Goal: Transaction & Acquisition: Purchase product/service

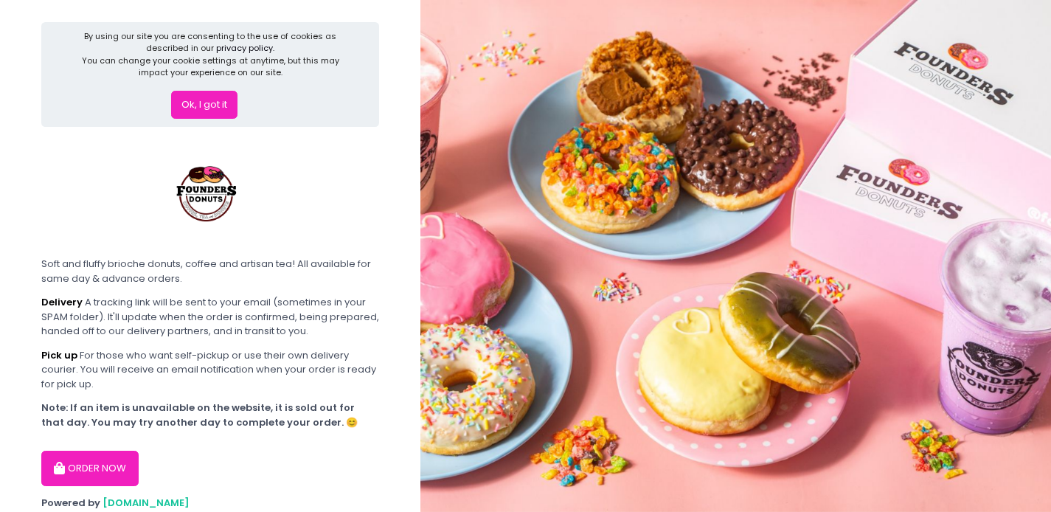
click at [91, 469] on button "ORDER NOW" at bounding box center [89, 468] width 97 height 35
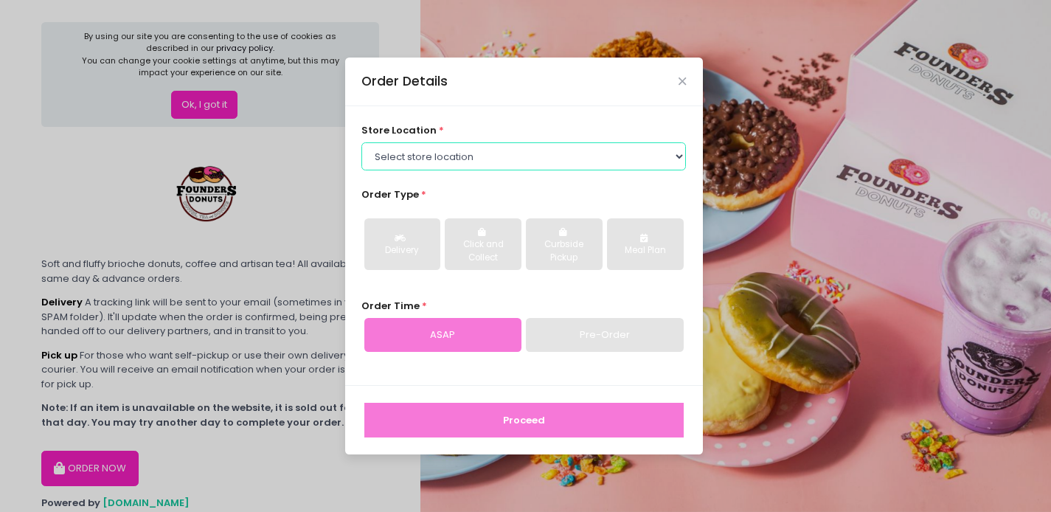
click at [462, 147] on select "Select store location Founders Donuts - [PERSON_NAME] Founders Donuts - [GEOGRA…" at bounding box center [523, 156] width 324 height 28
click at [631, 146] on select "Select store location Founders Donuts - [PERSON_NAME] Founders Donuts - [GEOGRA…" at bounding box center [523, 156] width 324 height 28
click at [679, 80] on div "Order Details" at bounding box center [524, 82] width 358 height 49
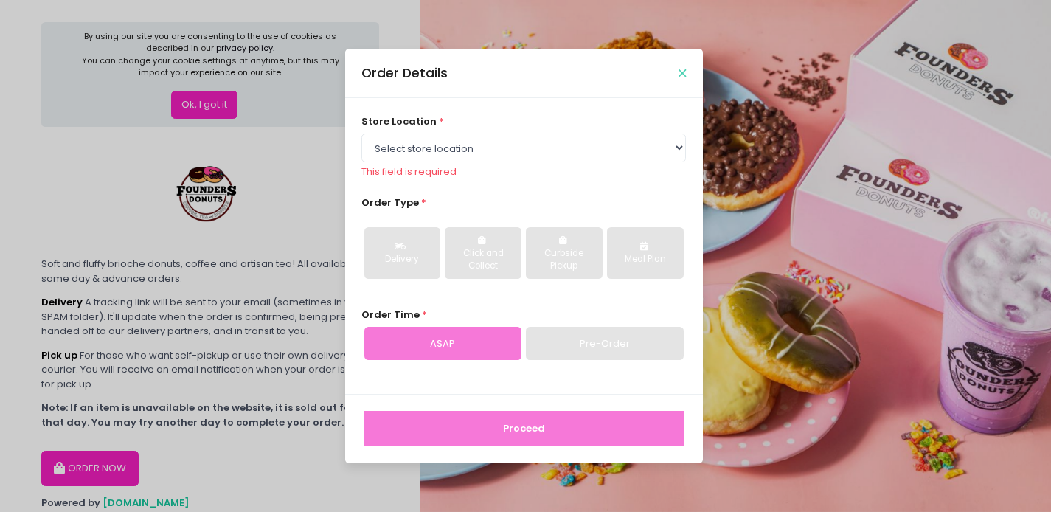
click at [681, 72] on icon "Close" at bounding box center [681, 73] width 7 height 11
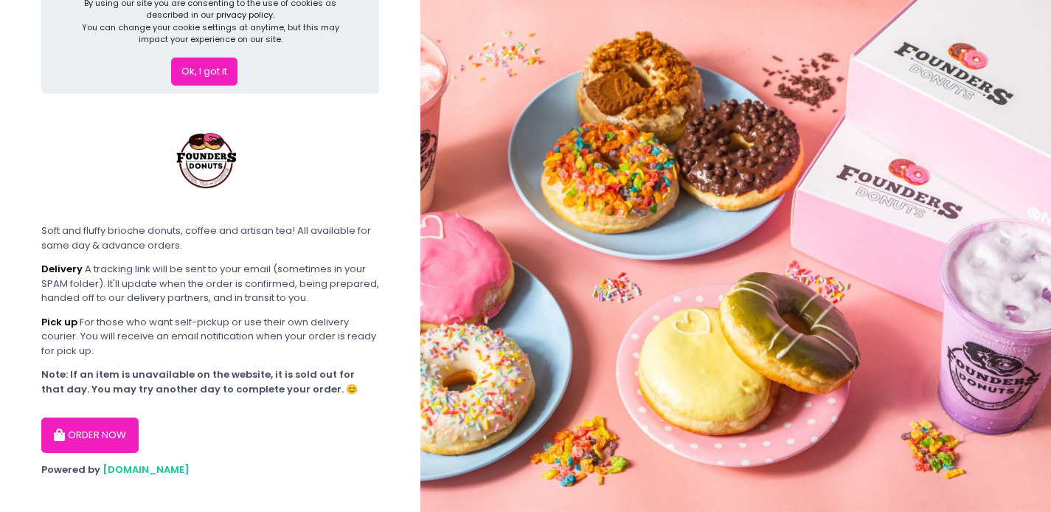
scroll to position [49, 0]
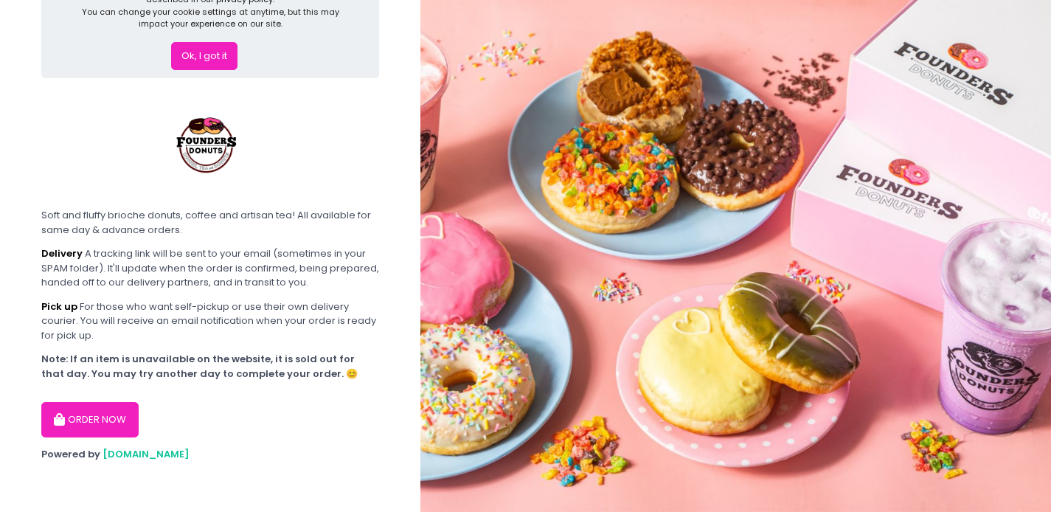
click at [128, 455] on span "[DOMAIN_NAME]" at bounding box center [146, 454] width 87 height 14
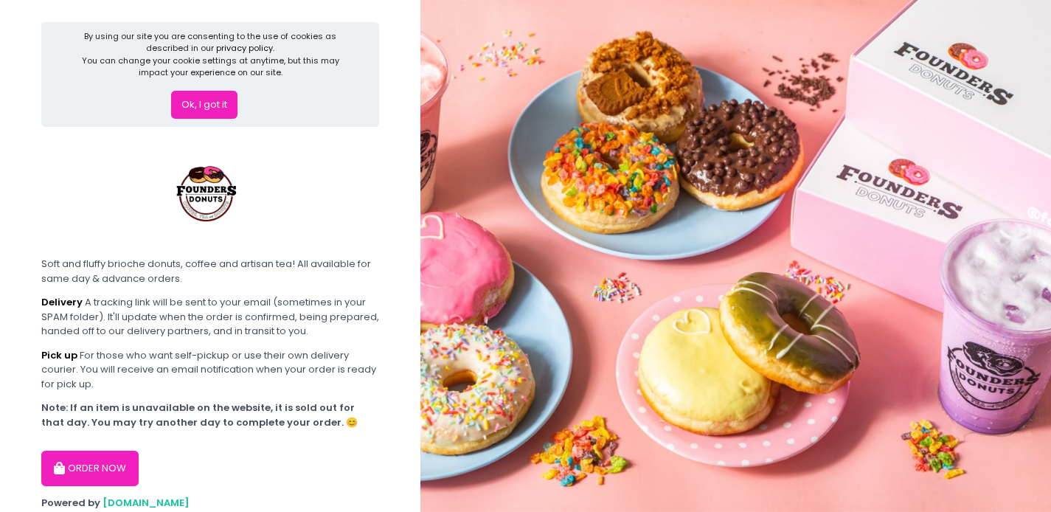
click at [180, 91] on button "Ok, I got it" at bounding box center [204, 105] width 66 height 28
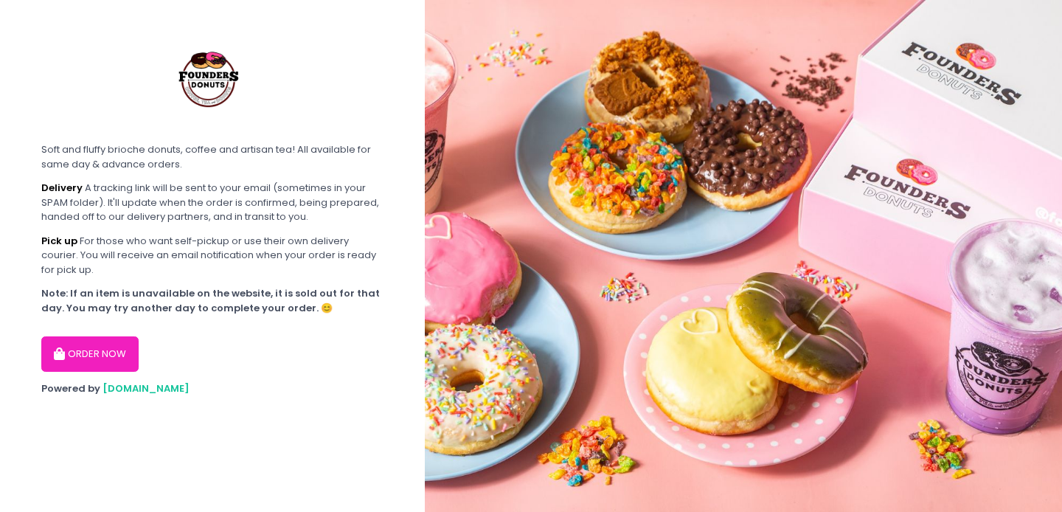
click at [106, 349] on button "ORDER NOW" at bounding box center [89, 353] width 97 height 35
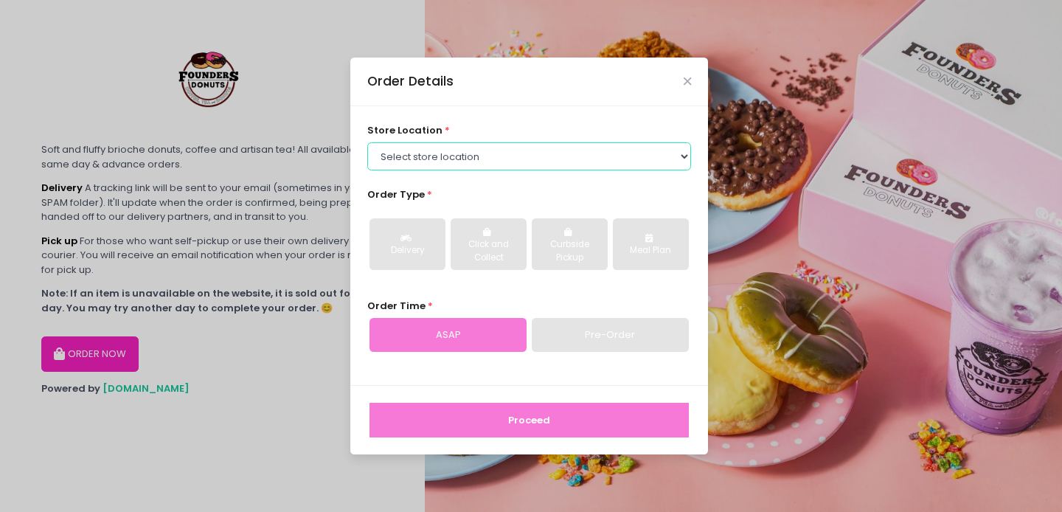
click at [507, 159] on select "Select store location Founders Donuts - [PERSON_NAME] Founders Donuts - [GEOGRA…" at bounding box center [529, 156] width 324 height 28
select select "65e656aa55db7c7b23c3a32e"
click at [367, 142] on select "Select store location Founders Donuts - [PERSON_NAME] Founders Donuts - [GEOGRA…" at bounding box center [529, 156] width 324 height 28
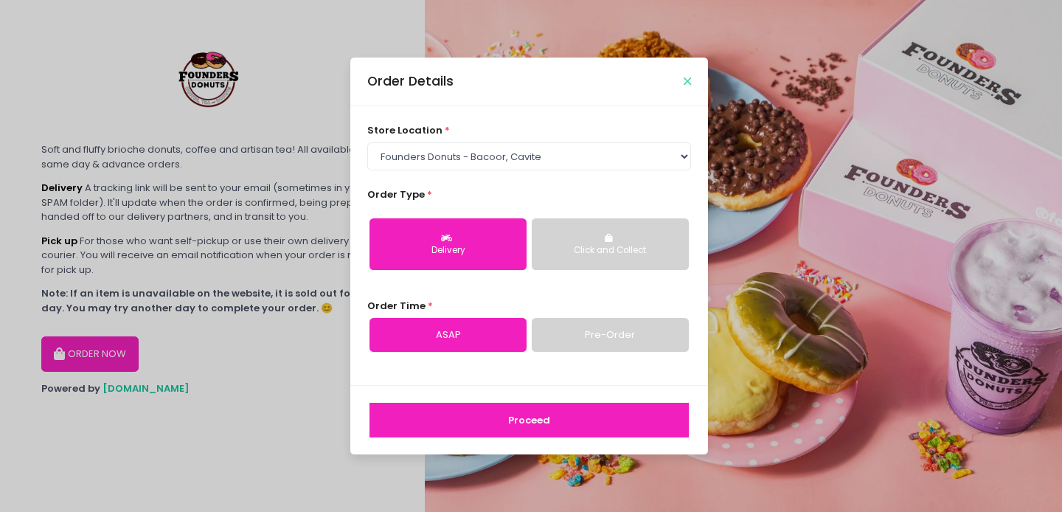
click at [684, 78] on icon "Close" at bounding box center [687, 81] width 7 height 11
